Goal: Transaction & Acquisition: Book appointment/travel/reservation

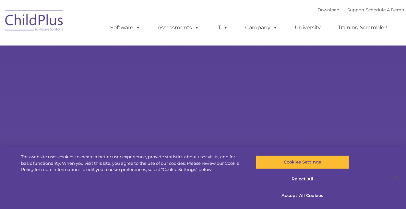
type input ""
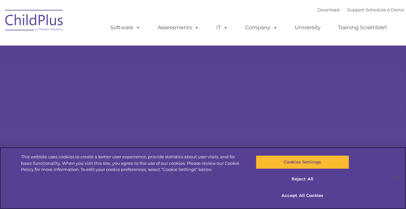
select select "MEDIUM"
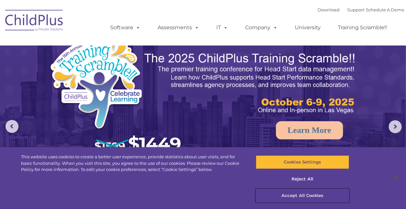
click at [298, 196] on button "Accept All Cookies" at bounding box center [302, 196] width 93 height 14
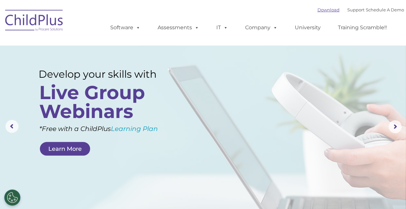
click at [322, 9] on link "Download" at bounding box center [329, 9] width 22 height 5
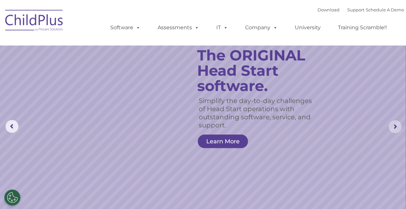
click at [395, 127] on rs-arrow at bounding box center [395, 126] width 13 height 13
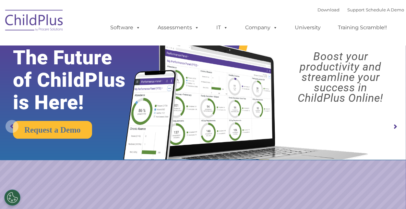
click at [8, 125] on rs-arrow at bounding box center [12, 126] width 13 height 13
click at [382, 12] on link "Schedule A Demo" at bounding box center [385, 9] width 38 height 5
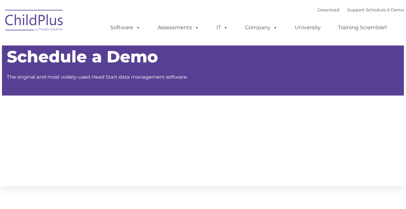
type input ""
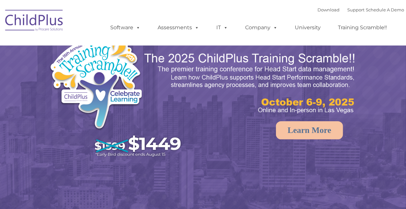
select select "MEDIUM"
